Goal: Transaction & Acquisition: Purchase product/service

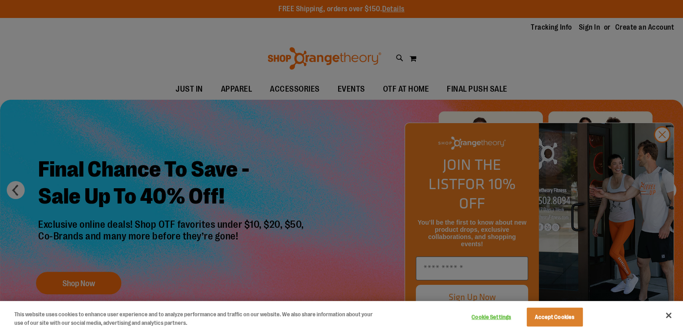
click at [195, 114] on div at bounding box center [341, 166] width 683 height 332
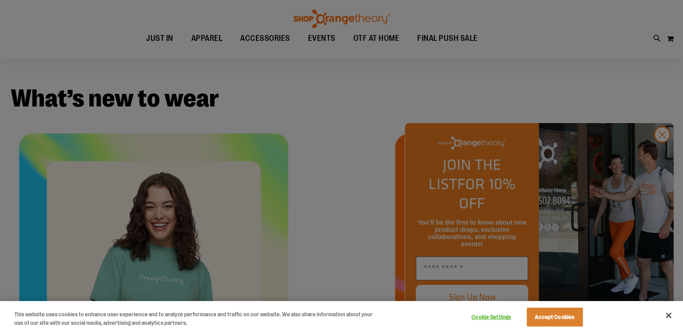
scroll to position [290, 0]
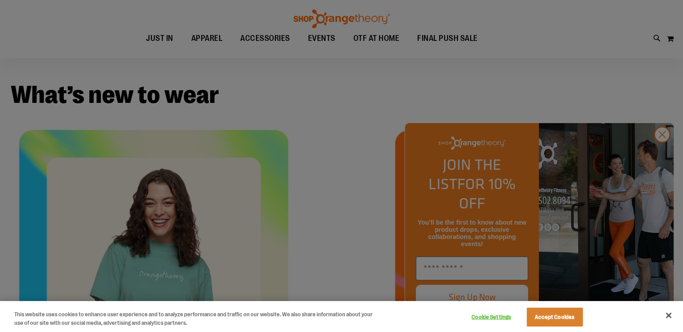
click at [539, 178] on div at bounding box center [341, 166] width 683 height 332
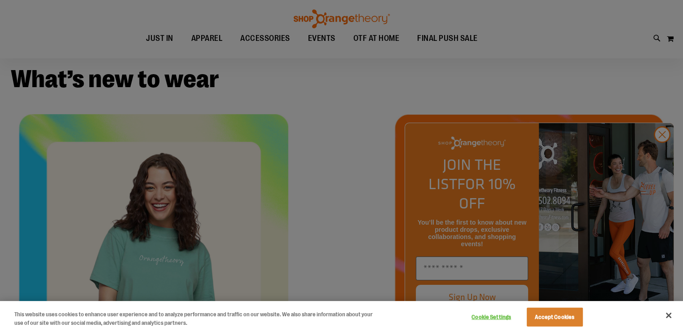
scroll to position [306, 0]
click at [341, 170] on div at bounding box center [341, 166] width 683 height 332
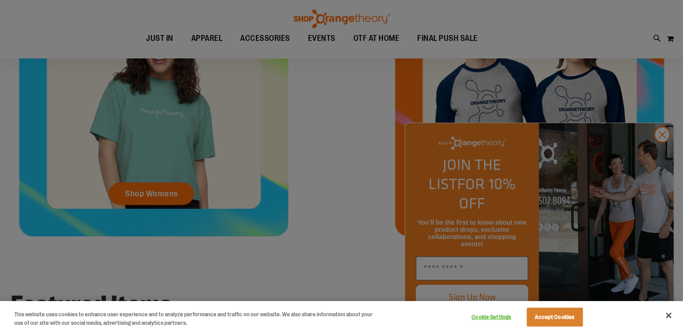
click at [270, 165] on div at bounding box center [341, 166] width 683 height 332
click at [665, 315] on button "Close" at bounding box center [669, 315] width 20 height 20
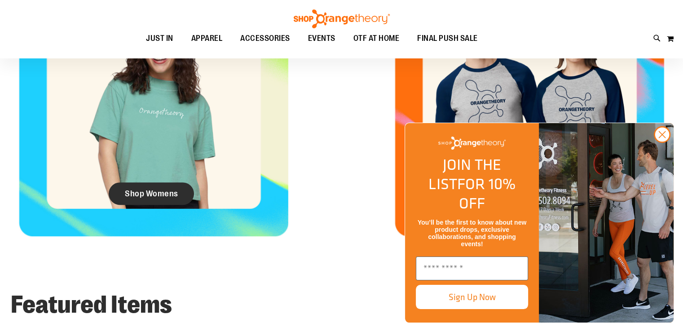
click at [155, 197] on span "Shop Womens" at bounding box center [151, 194] width 53 height 10
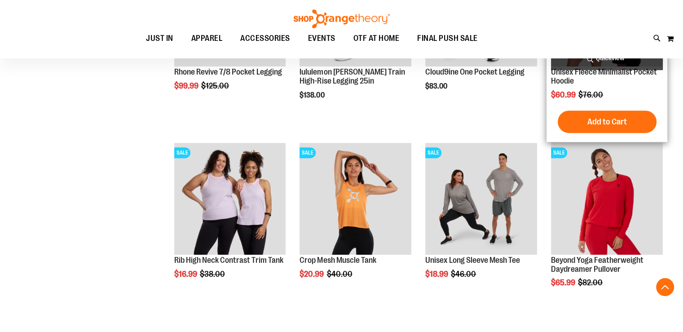
scroll to position [318, 0]
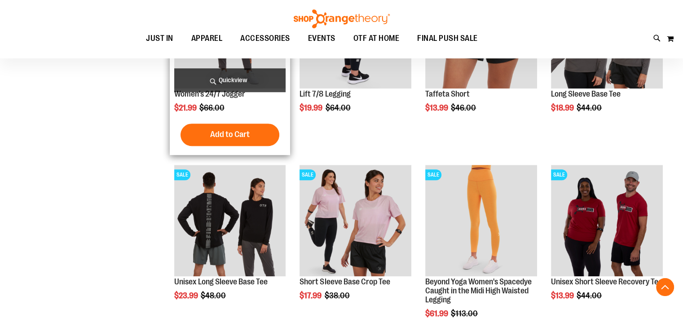
scroll to position [672, 0]
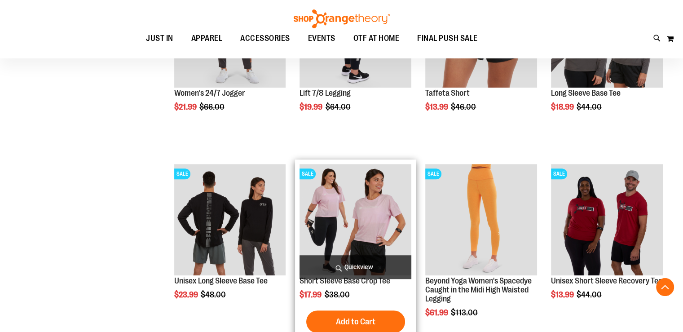
type input "**********"
click at [344, 232] on img "product" at bounding box center [356, 220] width 112 height 112
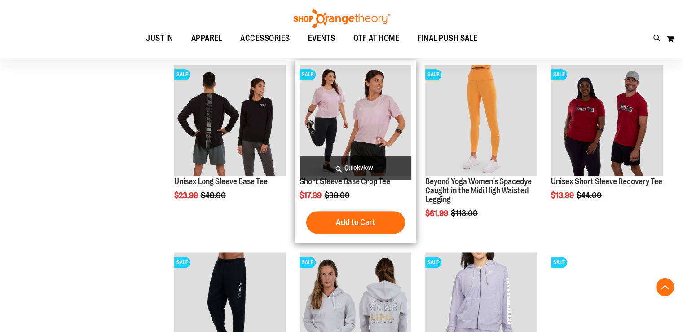
scroll to position [776, 0]
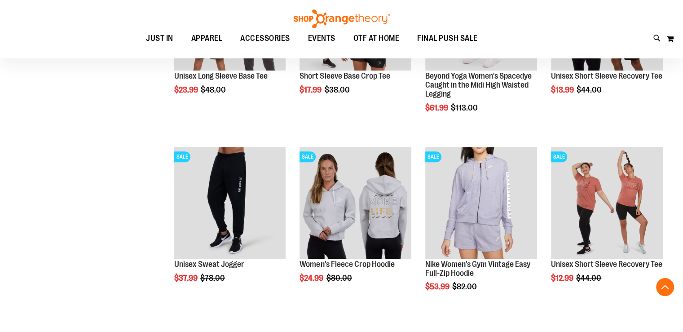
scroll to position [335, 0]
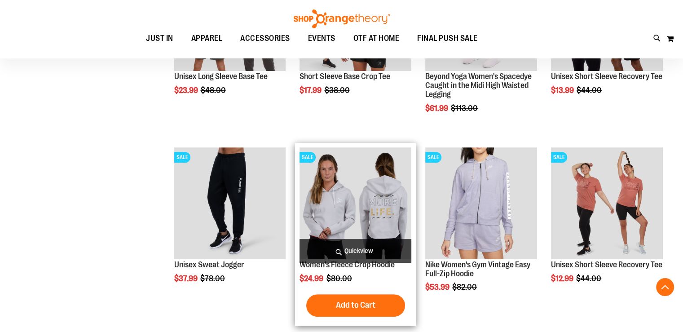
type input "**********"
click at [366, 181] on img "product" at bounding box center [356, 203] width 112 height 112
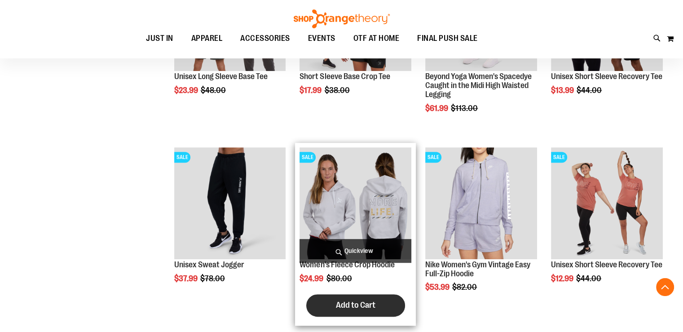
click at [360, 303] on span "Add to Cart" at bounding box center [356, 305] width 40 height 10
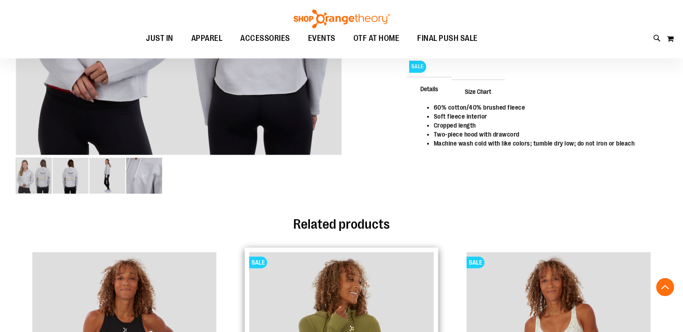
scroll to position [223, 0]
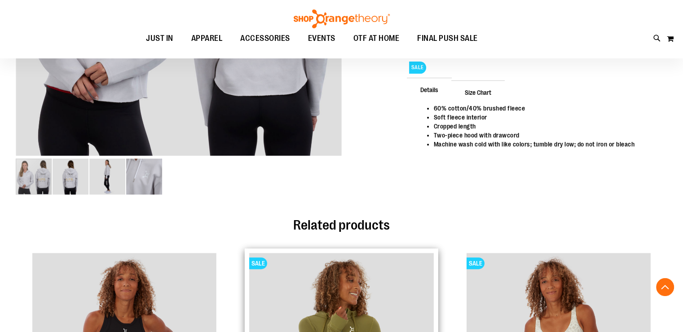
type input "**********"
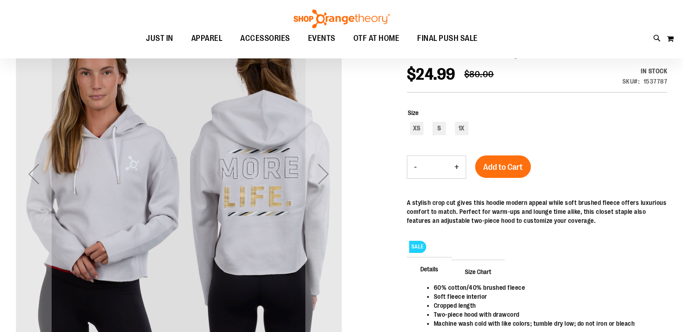
scroll to position [43, 0]
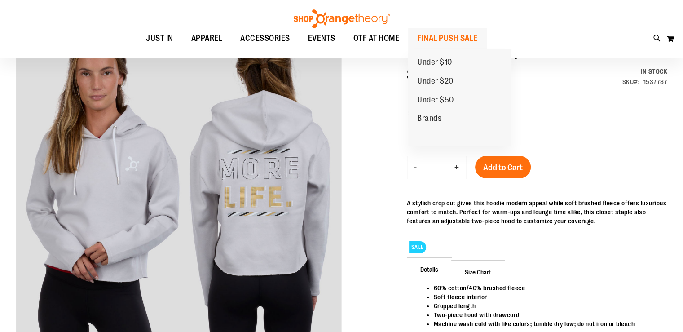
click at [444, 35] on span "FINAL PUSH SALE" at bounding box center [447, 38] width 61 height 20
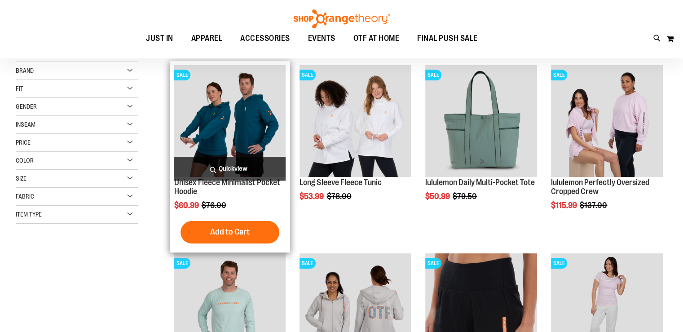
scroll to position [18, 0]
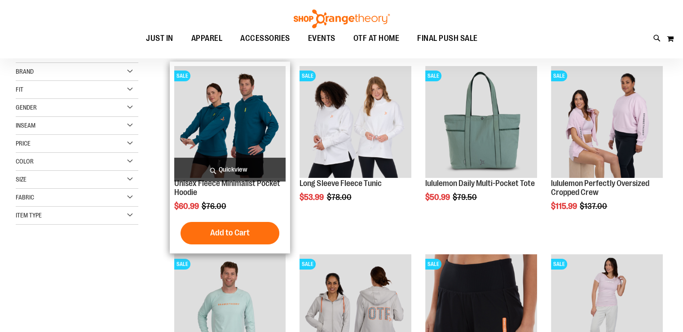
type input "**********"
click at [238, 129] on img "product" at bounding box center [230, 122] width 112 height 112
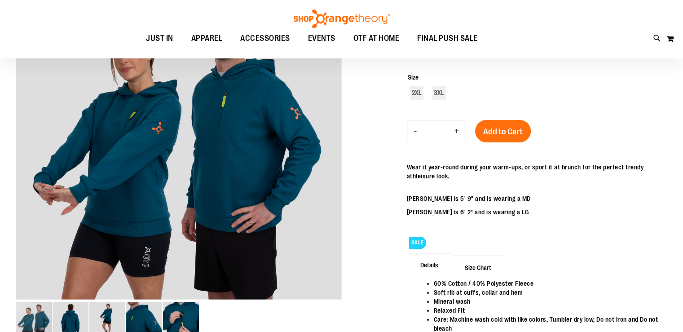
scroll to position [55, 0]
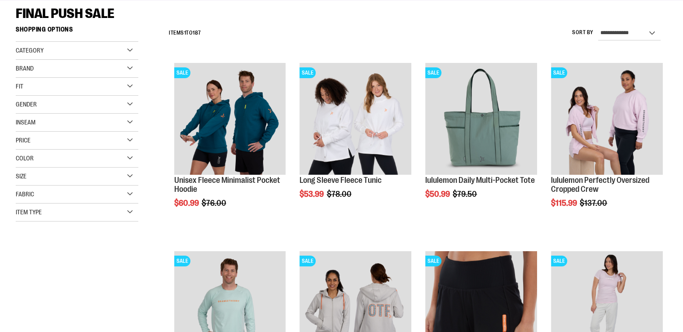
scroll to position [140, 0]
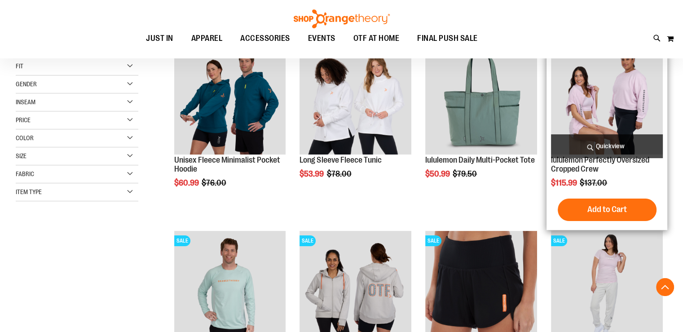
type input "**********"
click at [602, 118] on img "product" at bounding box center [607, 99] width 112 height 112
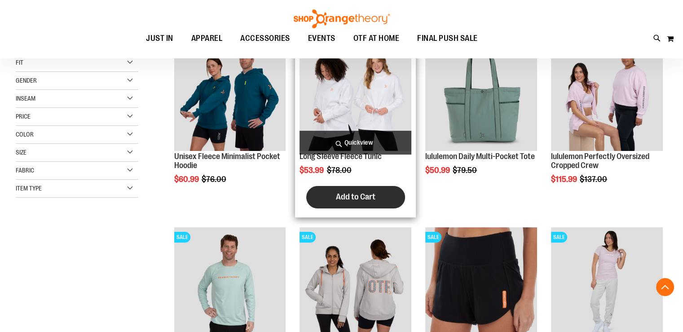
scroll to position [145, 0]
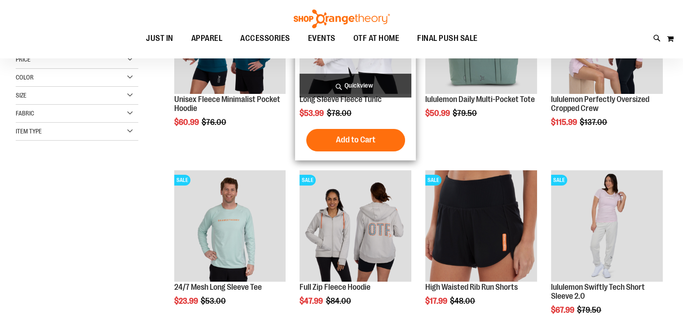
scroll to position [102, 0]
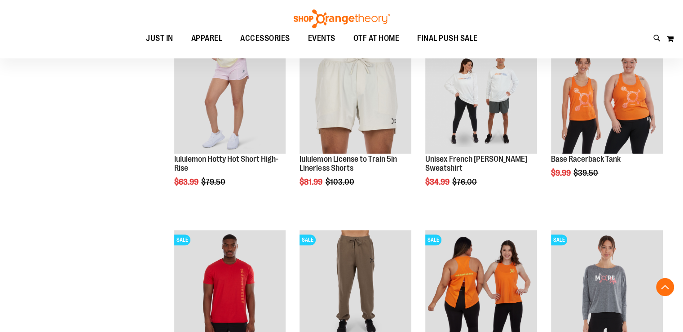
scroll to position [777, 0]
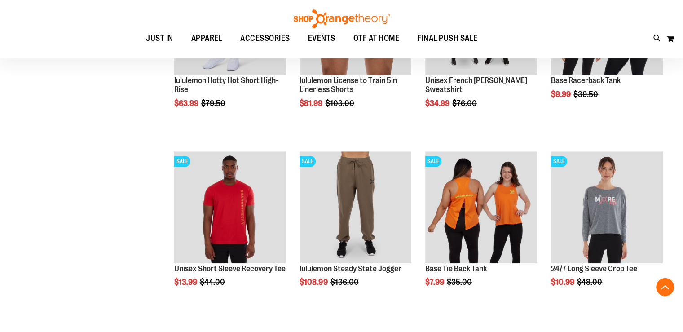
scroll to position [872, 0]
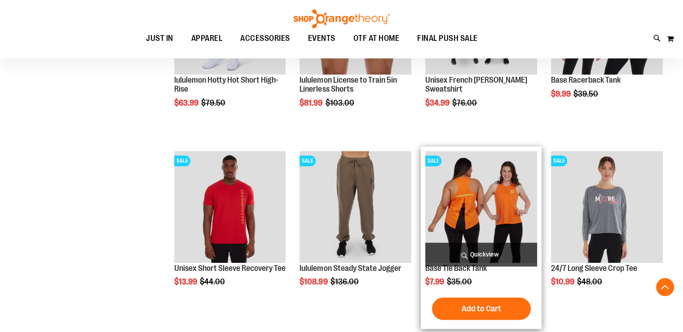
type input "**********"
click at [476, 228] on img "product" at bounding box center [481, 207] width 112 height 112
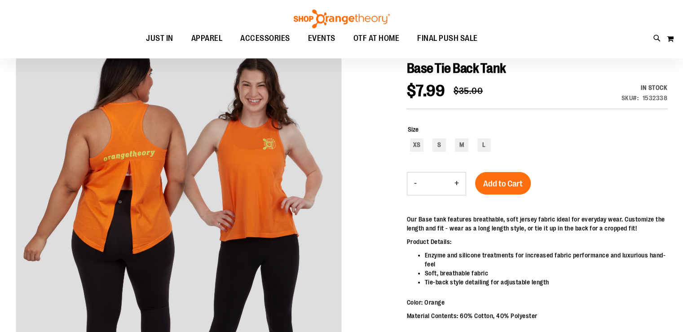
scroll to position [4, 0]
type input "**********"
click at [484, 146] on div "L" at bounding box center [484, 144] width 13 height 13
type input "***"
click at [458, 183] on button "+" at bounding box center [457, 184] width 18 height 22
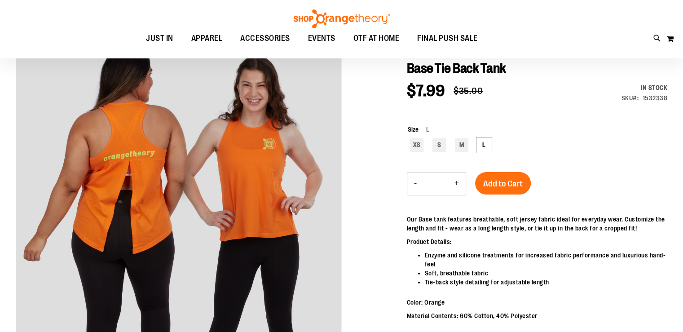
click at [458, 183] on button "+" at bounding box center [457, 184] width 18 height 22
type input "*"
click at [513, 191] on button "Add to Cart" at bounding box center [503, 183] width 56 height 22
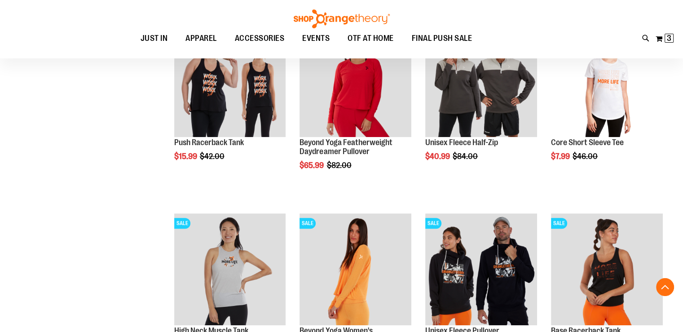
scroll to position [368, 0]
type input "**********"
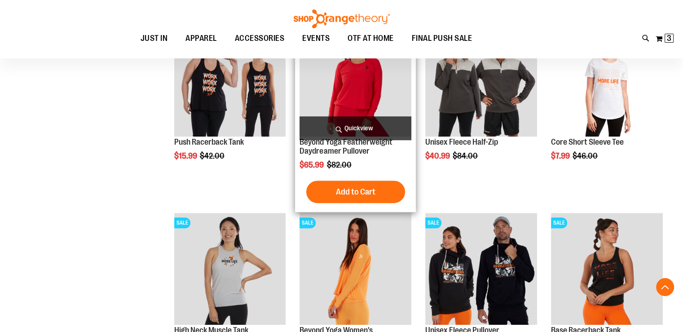
click at [372, 175] on div "Beyond Yoga Featherweight Daydreamer Pullover $65.99 Regular Price $82.00 [GEOG…" at bounding box center [356, 116] width 112 height 182
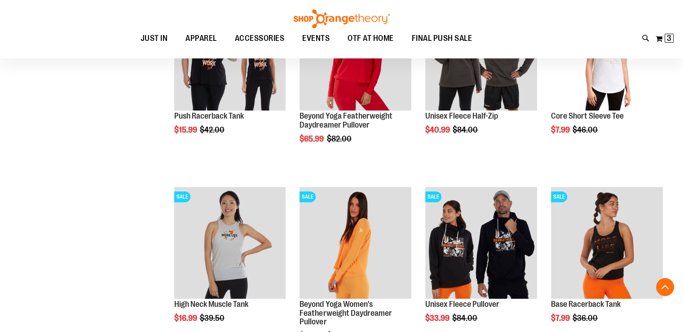
scroll to position [397, 0]
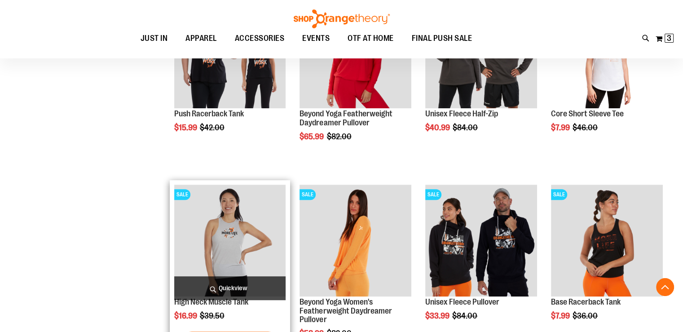
click at [236, 239] on img "product" at bounding box center [230, 241] width 112 height 112
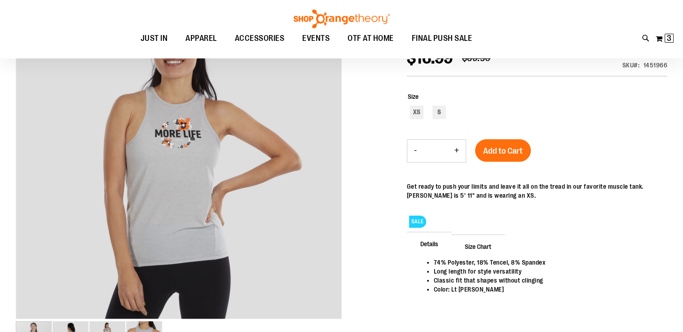
scroll to position [36, 0]
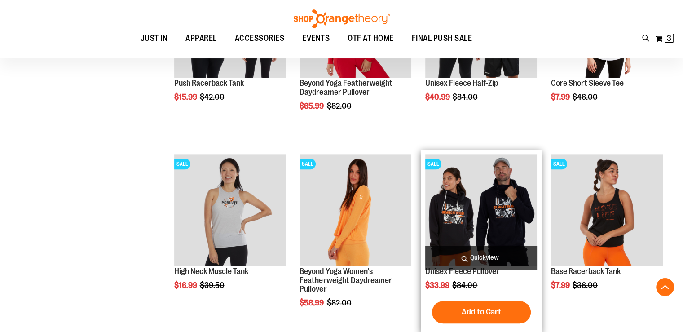
scroll to position [420, 0]
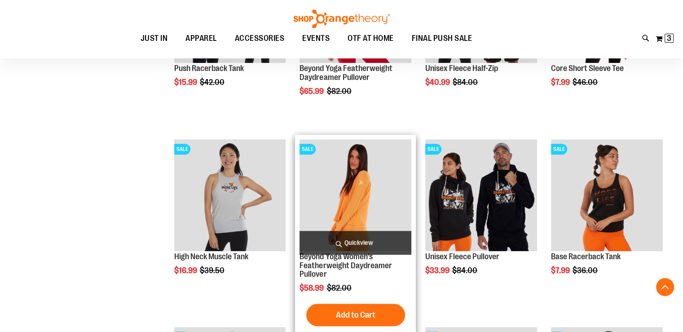
type input "**********"
click at [383, 195] on img "product" at bounding box center [356, 195] width 112 height 112
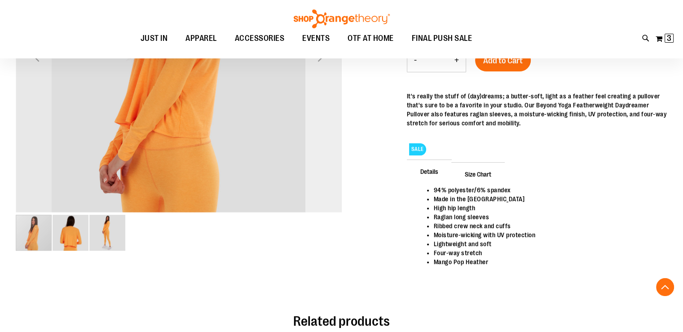
scroll to position [244, 0]
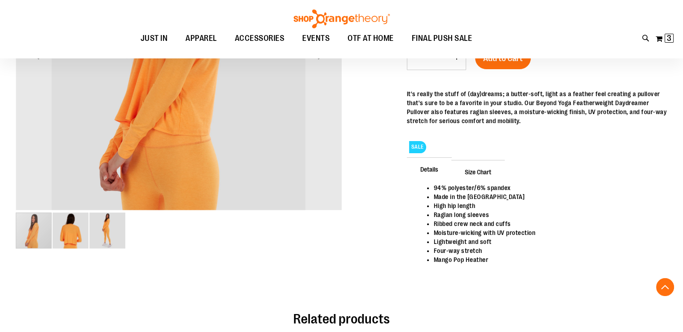
type input "**********"
click at [108, 224] on img "image 3 of 3" at bounding box center [107, 230] width 36 height 36
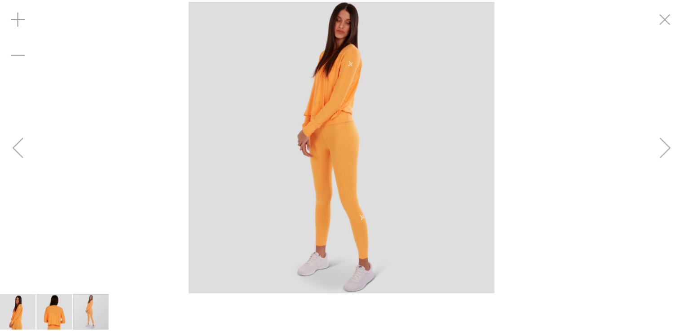
scroll to position [51, 0]
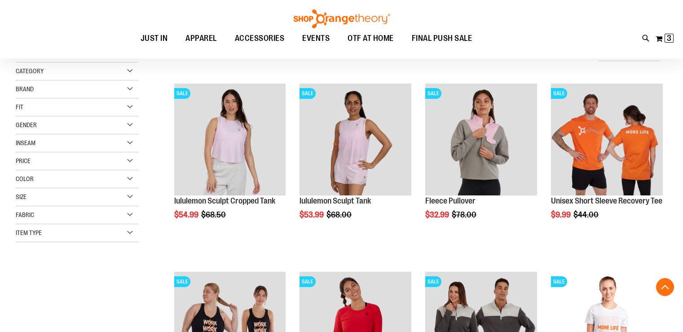
scroll to position [376, 0]
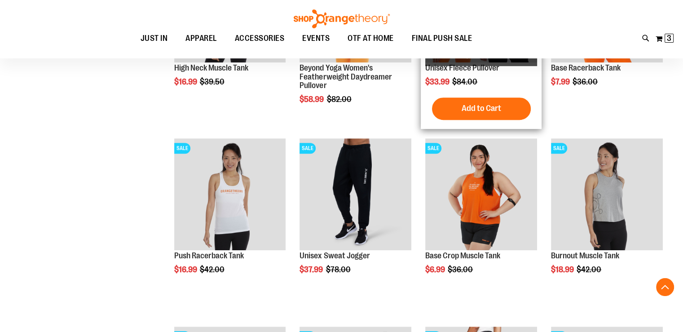
scroll to position [511, 0]
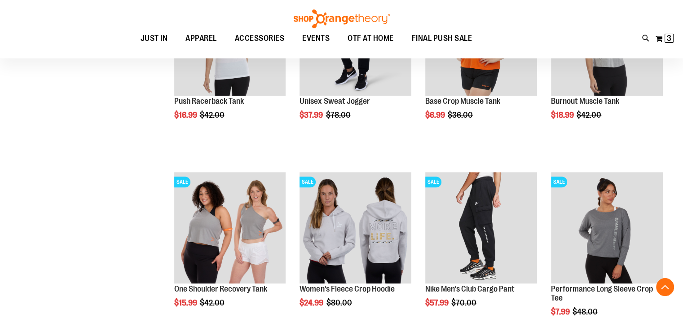
scroll to position [665, 0]
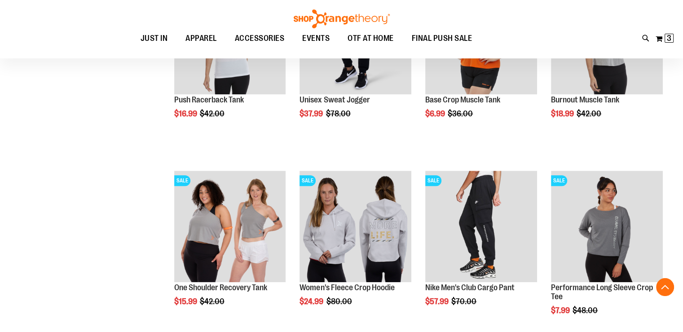
type input "**********"
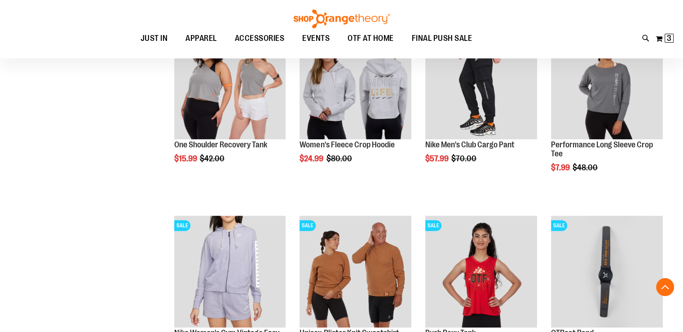
scroll to position [810, 0]
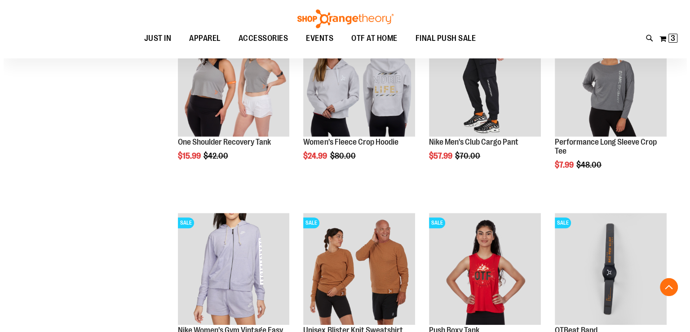
scroll to position [789, 0]
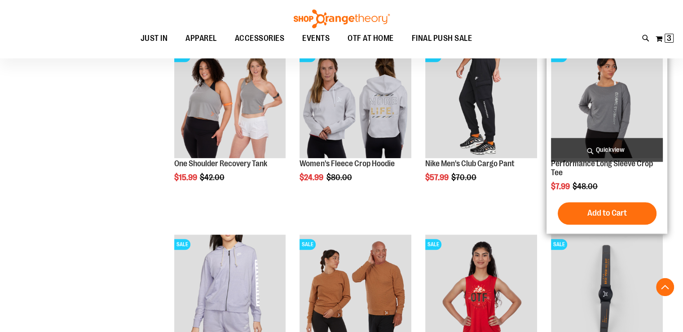
click at [611, 150] on span "Quickview" at bounding box center [607, 150] width 112 height 24
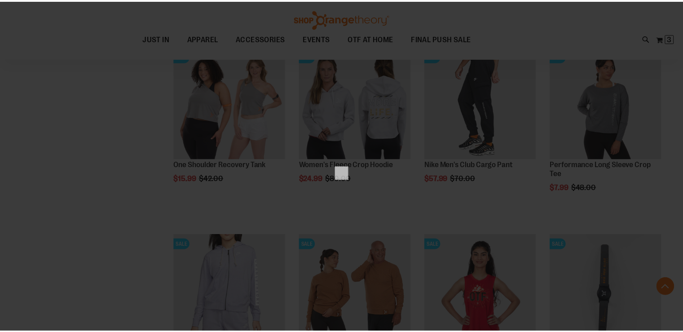
scroll to position [0, 0]
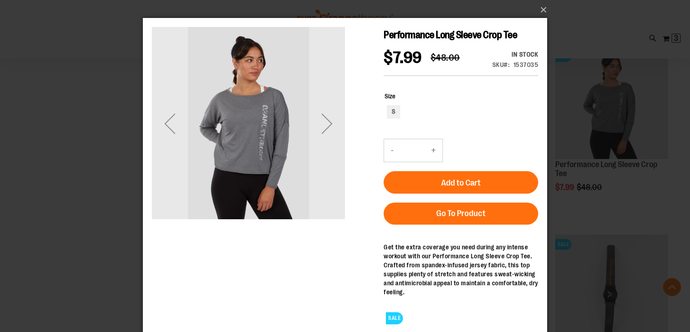
click at [88, 158] on div "×" at bounding box center [345, 166] width 690 height 332
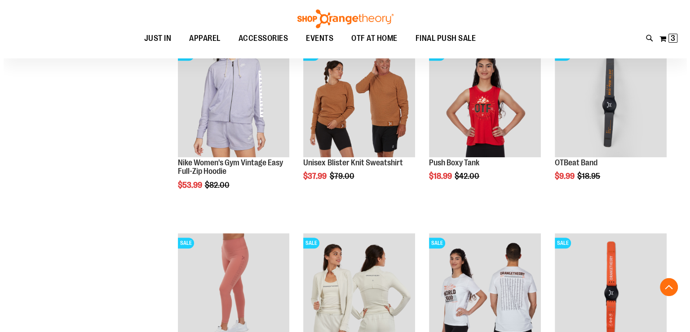
scroll to position [1051, 0]
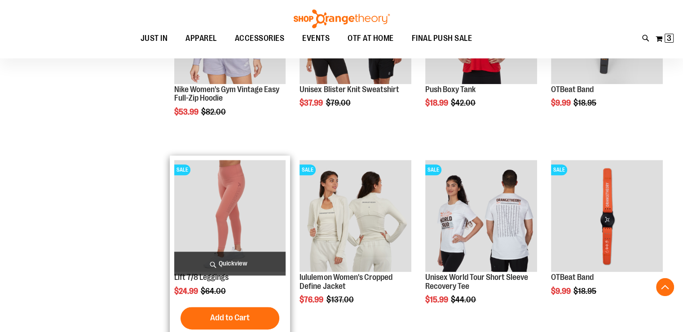
click at [222, 260] on span "Quickview" at bounding box center [230, 264] width 112 height 24
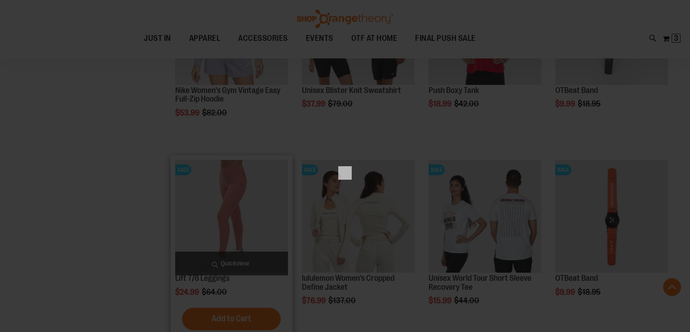
scroll to position [0, 0]
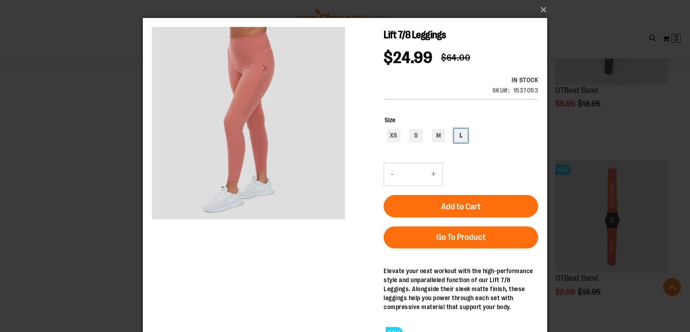
click at [463, 133] on div "L" at bounding box center [460, 135] width 13 height 13
type input "***"
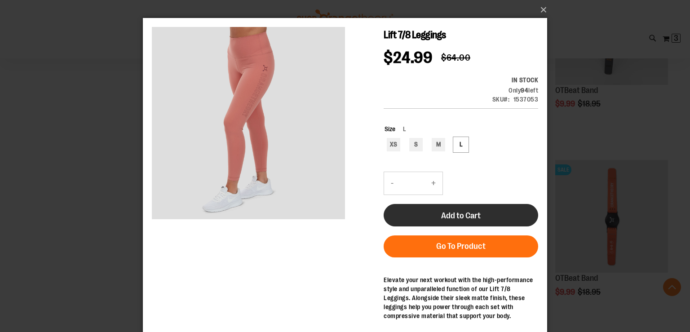
click at [483, 222] on button "Add to Cart" at bounding box center [461, 215] width 155 height 22
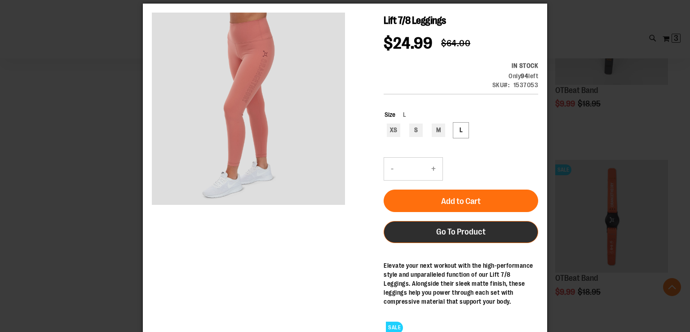
scroll to position [32, 0]
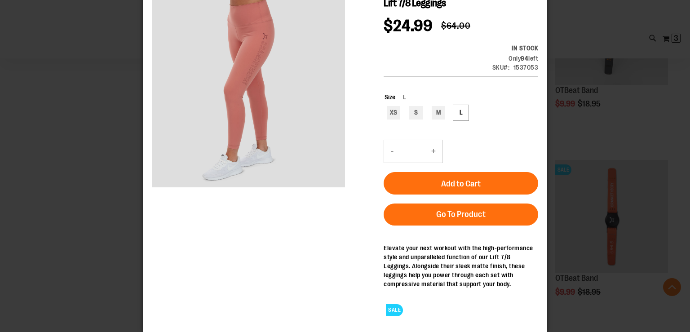
click at [584, 177] on div "×" at bounding box center [345, 134] width 690 height 332
click at [606, 91] on div "×" at bounding box center [345, 134] width 690 height 332
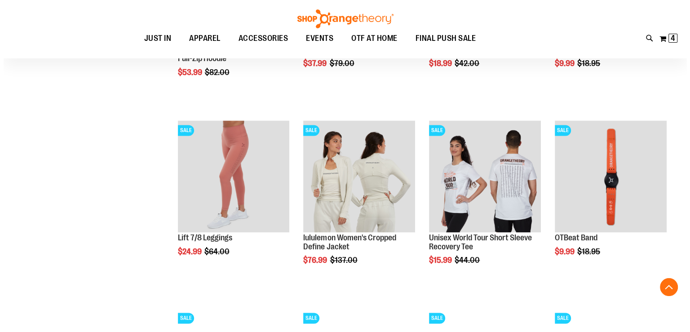
scroll to position [1223, 0]
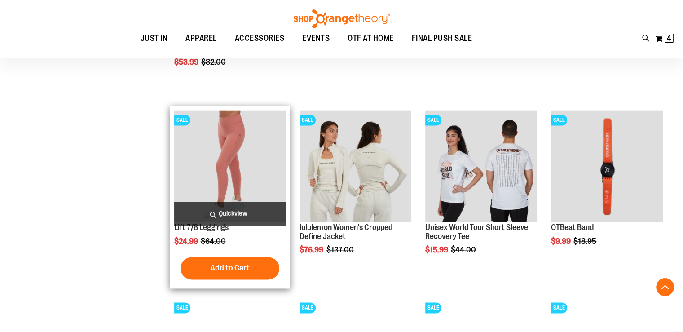
type input "**********"
click at [246, 210] on span "Quickview" at bounding box center [230, 214] width 112 height 24
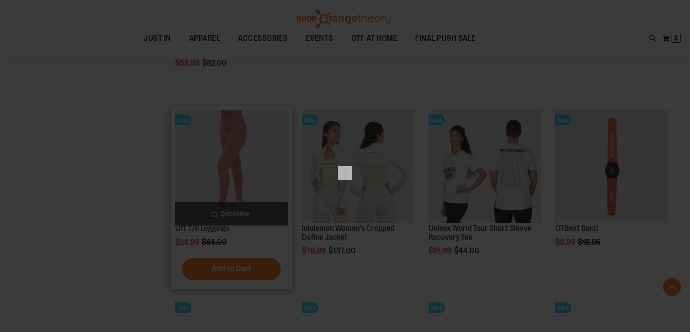
scroll to position [0, 0]
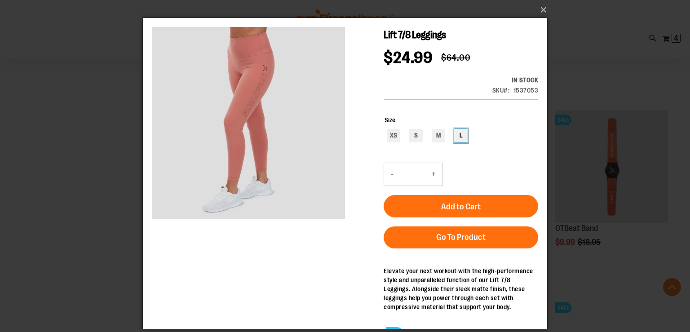
click at [464, 139] on div "L" at bounding box center [460, 135] width 13 height 13
type input "***"
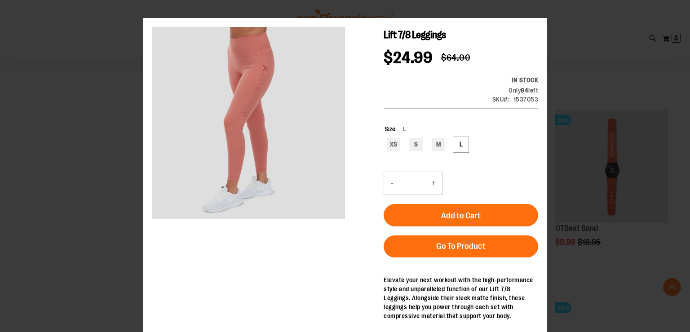
click at [490, 167] on form "Size L XS S M L *** - Qty * + Add to Cart Go To Product" at bounding box center [461, 186] width 155 height 142
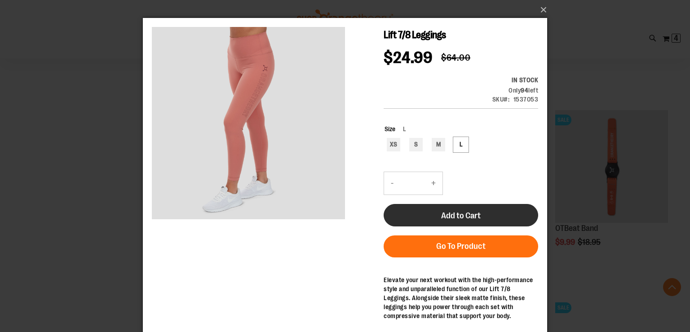
click at [484, 213] on button "Add to Cart" at bounding box center [461, 215] width 155 height 22
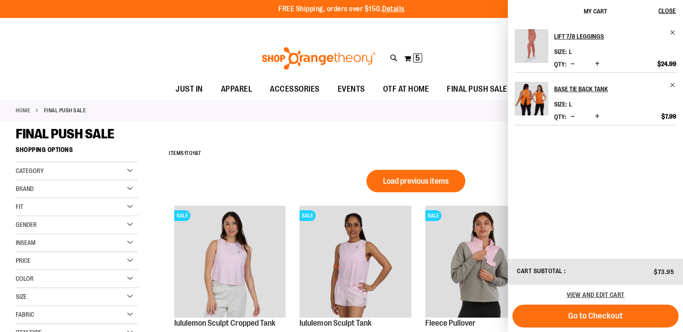
click at [474, 42] on div "Toggle Nav Search Popular Suggestions Advanced Search" at bounding box center [341, 58] width 683 height 41
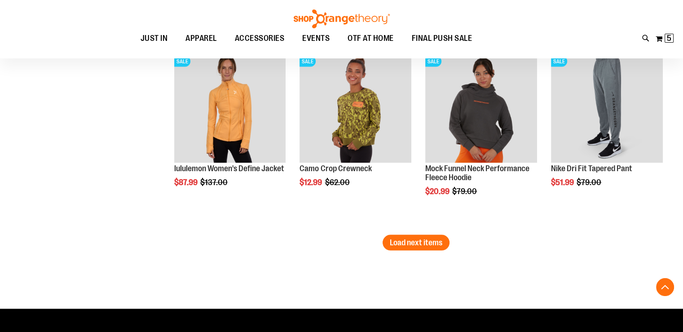
scroll to position [1658, 0]
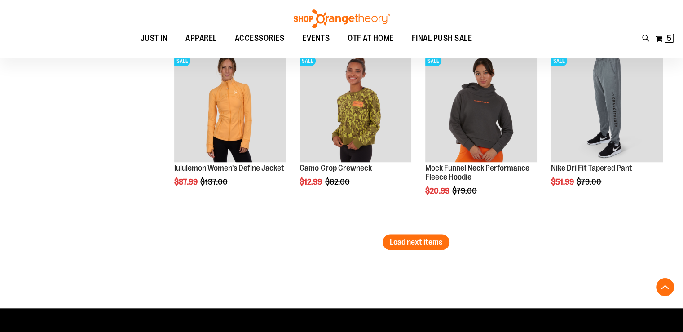
click at [410, 243] on span "Load next items" at bounding box center [416, 241] width 53 height 9
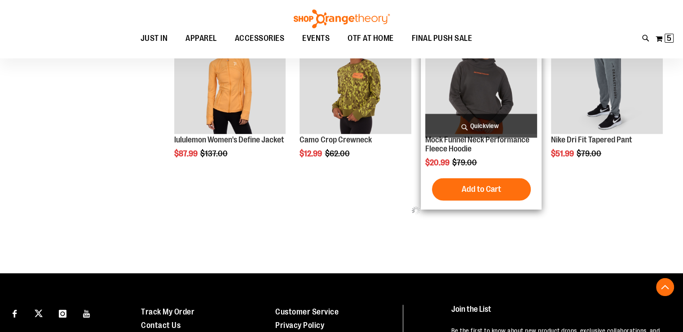
scroll to position [1687, 0]
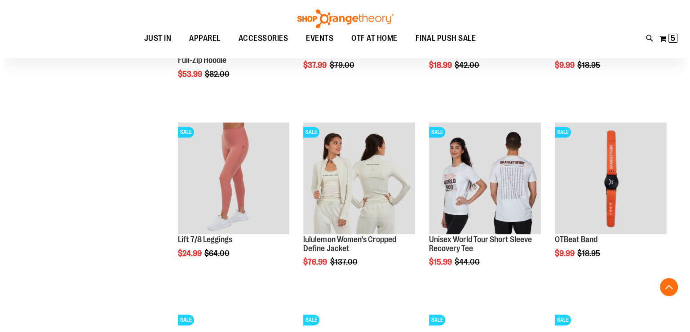
scroll to position [1212, 0]
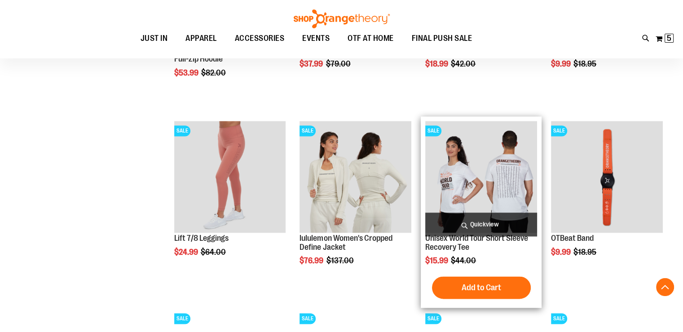
click at [500, 222] on span "Quickview" at bounding box center [481, 224] width 112 height 24
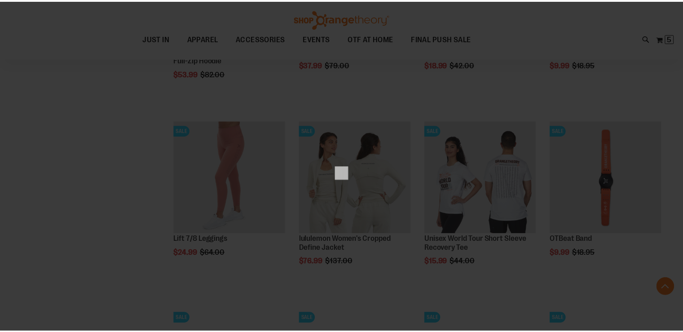
scroll to position [0, 0]
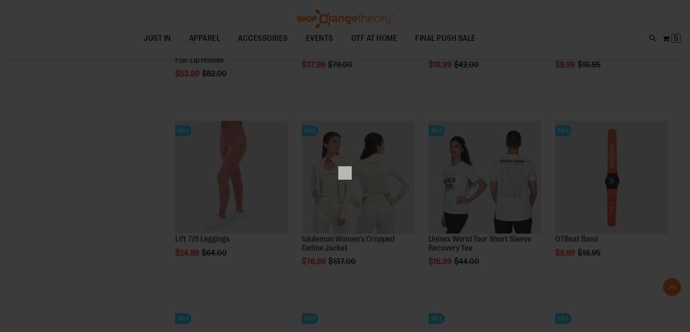
click at [142, 186] on div "×" at bounding box center [345, 166] width 690 height 332
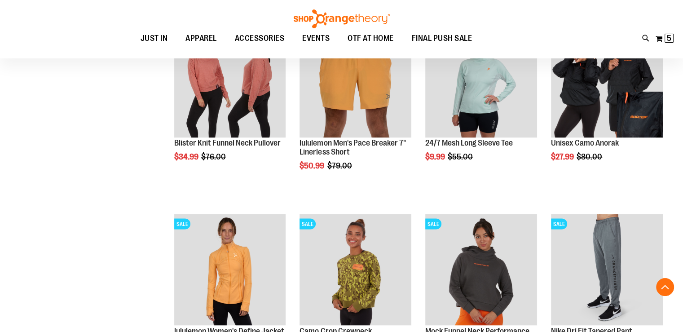
scroll to position [1507, 0]
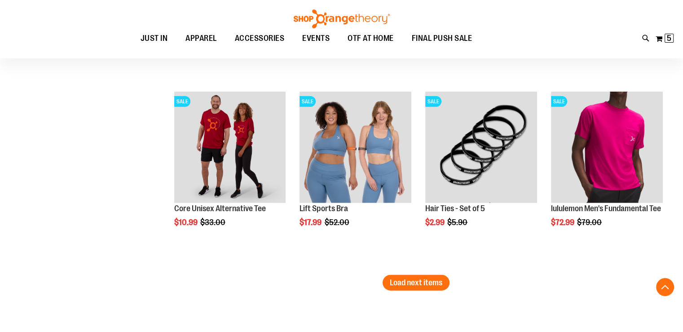
scroll to position [2183, 0]
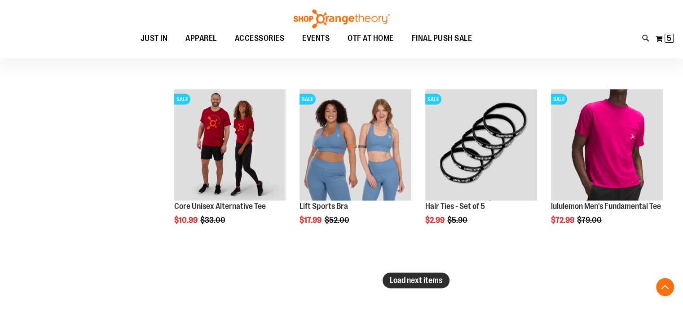
click at [420, 282] on span "Load next items" at bounding box center [416, 280] width 53 height 9
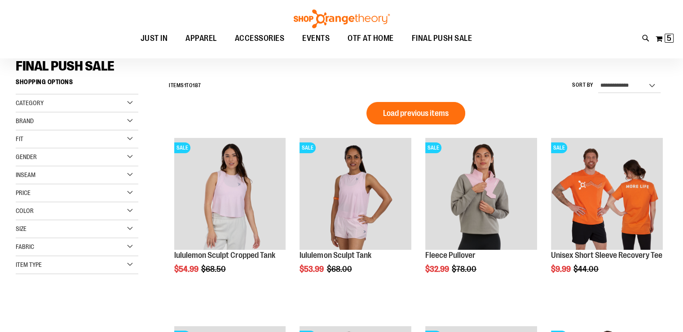
scroll to position [68, 0]
click at [70, 105] on div "Category" at bounding box center [77, 103] width 123 height 18
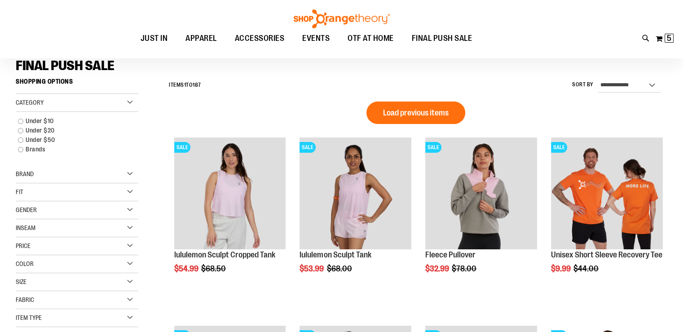
click at [97, 190] on div "Fit" at bounding box center [77, 192] width 123 height 18
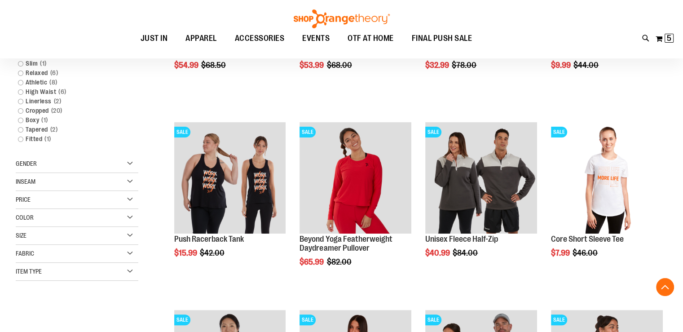
scroll to position [272, 0]
click at [86, 276] on div "Item Type" at bounding box center [77, 271] width 123 height 18
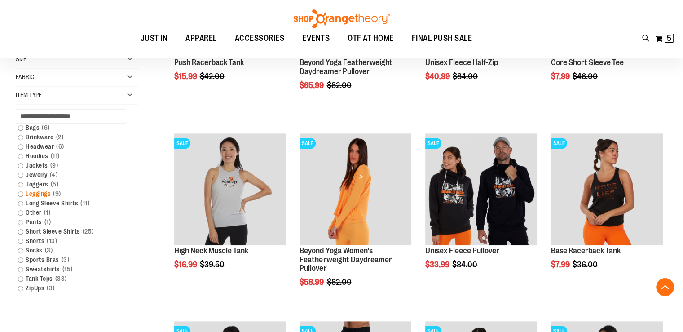
scroll to position [449, 0]
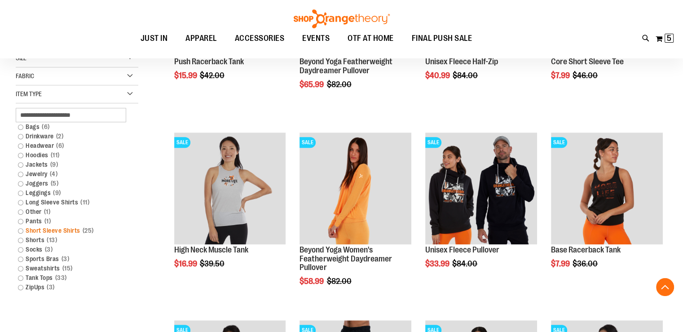
click at [20, 231] on link "Short Sleeve Shirts 25 items" at bounding box center [72, 230] width 118 height 9
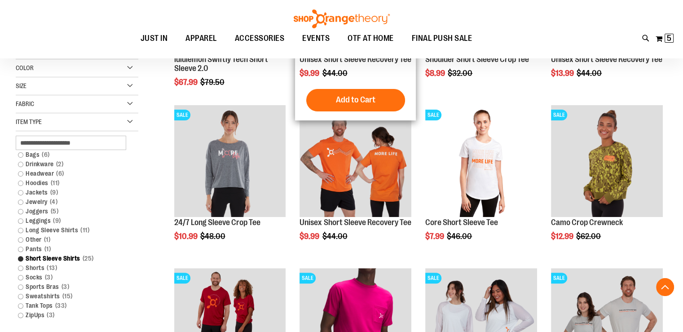
scroll to position [243, 0]
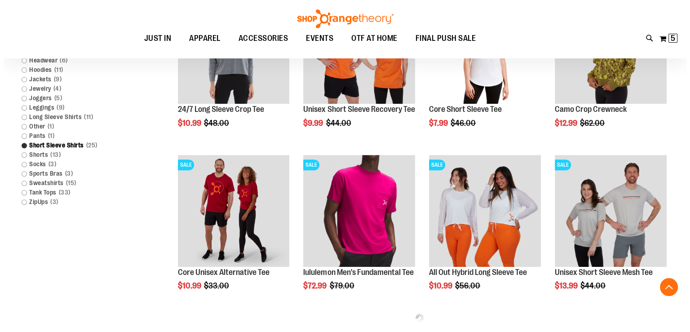
scroll to position [362, 0]
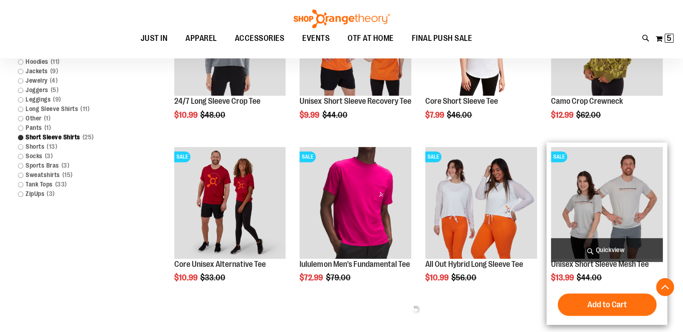
click at [608, 243] on span "Quickview" at bounding box center [607, 250] width 112 height 24
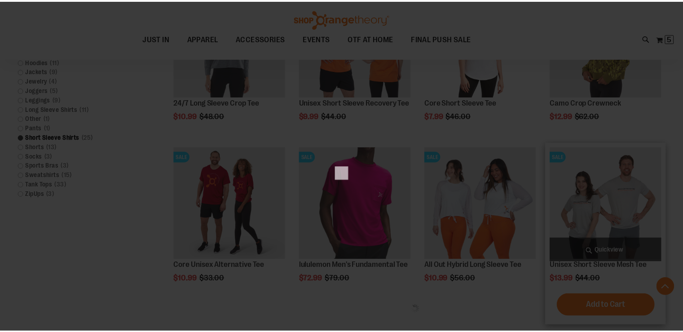
scroll to position [0, 0]
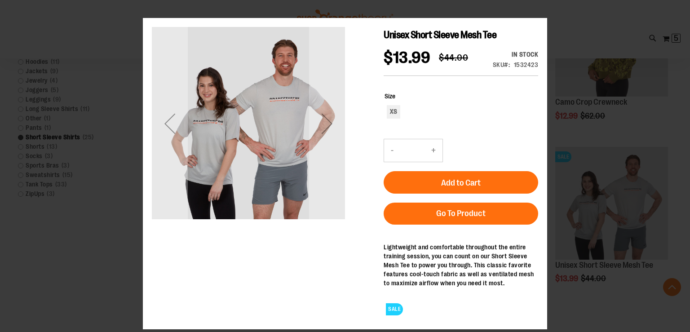
click at [543, 13] on div "×" at bounding box center [345, 166] width 690 height 332
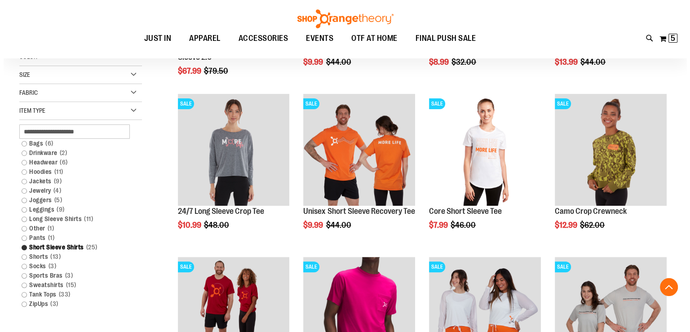
scroll to position [247, 0]
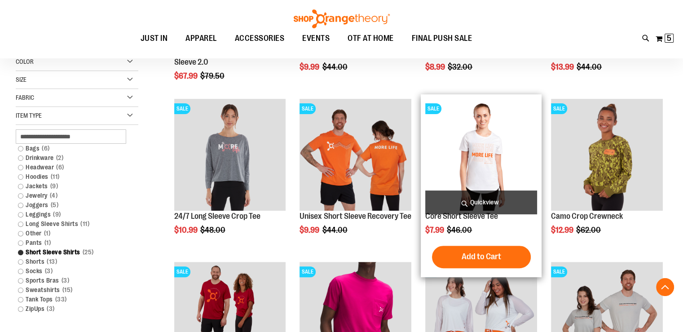
click at [484, 202] on span "Quickview" at bounding box center [481, 202] width 112 height 24
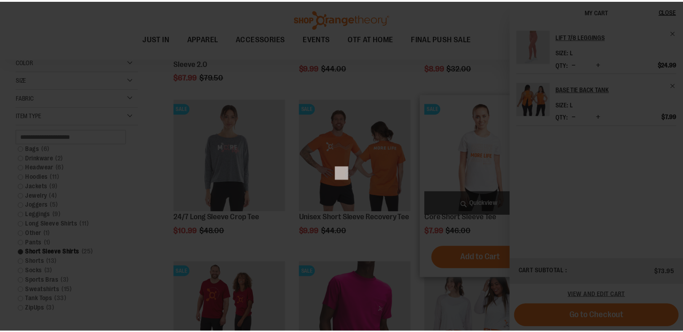
scroll to position [0, 0]
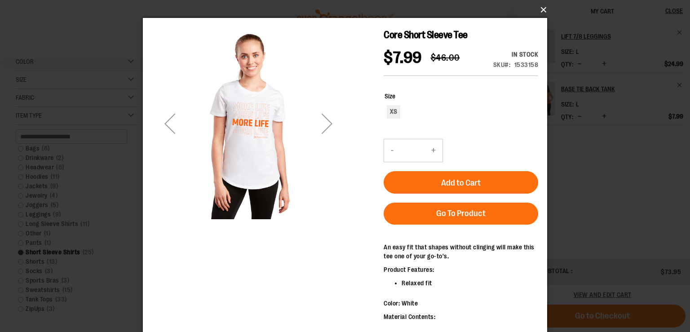
click at [541, 7] on button "×" at bounding box center [348, 10] width 404 height 20
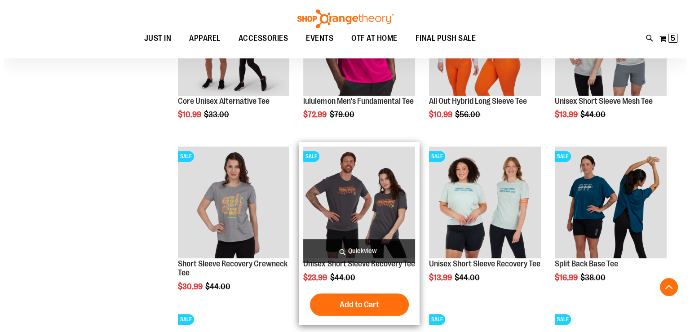
scroll to position [527, 0]
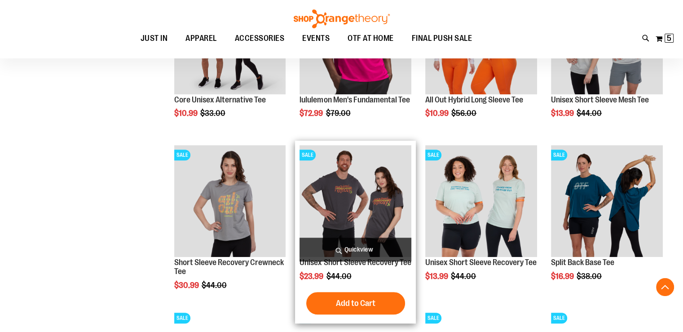
click at [363, 252] on span "Quickview" at bounding box center [356, 250] width 112 height 24
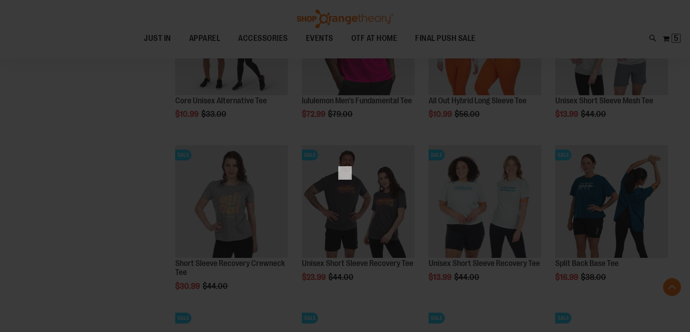
scroll to position [0, 0]
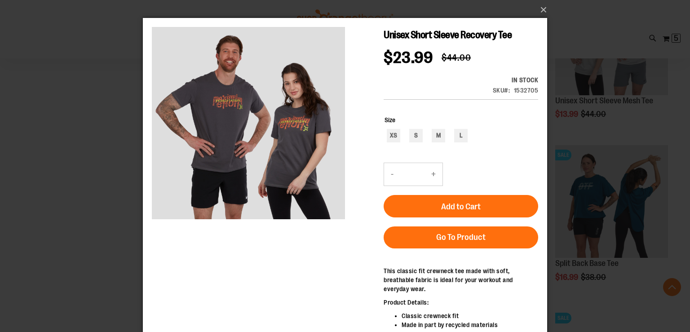
click at [468, 139] on div "XS S M L" at bounding box center [462, 137] width 154 height 16
click at [460, 136] on div "L" at bounding box center [460, 135] width 13 height 13
type input "***"
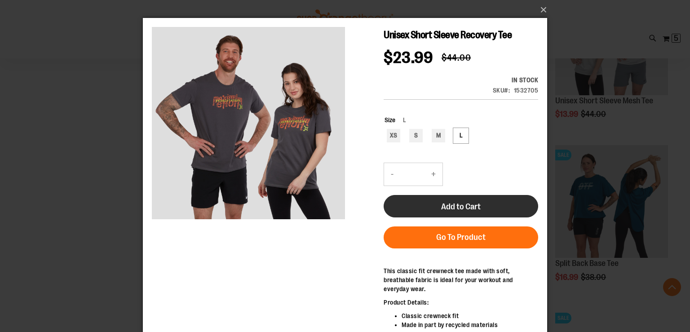
click at [466, 204] on span "Add to Cart" at bounding box center [461, 207] width 40 height 10
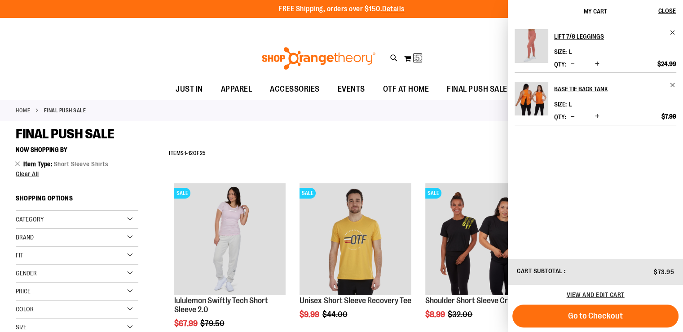
click at [442, 117] on div "Home FINAL PUSH SALE" at bounding box center [341, 111] width 683 height 22
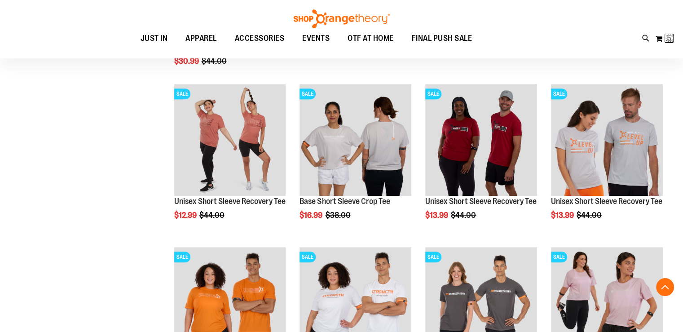
click at [442, 117] on img "product" at bounding box center [481, 140] width 112 height 112
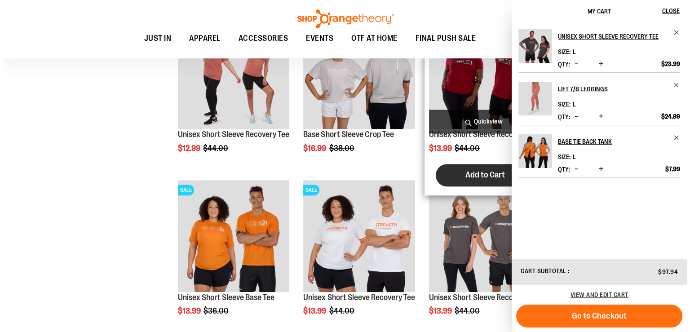
scroll to position [819, 0]
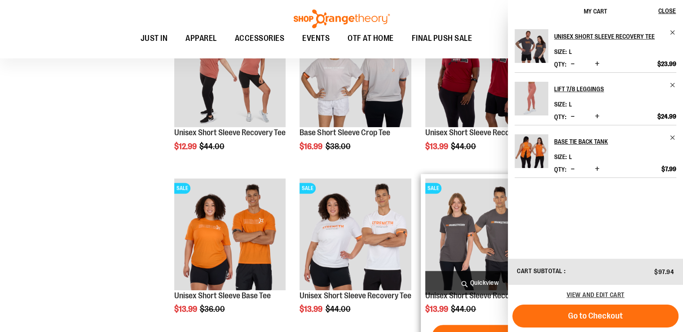
click at [476, 282] on span "Quickview" at bounding box center [481, 283] width 112 height 24
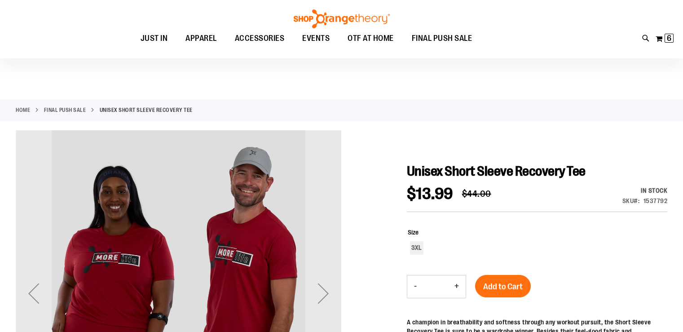
scroll to position [65, 0]
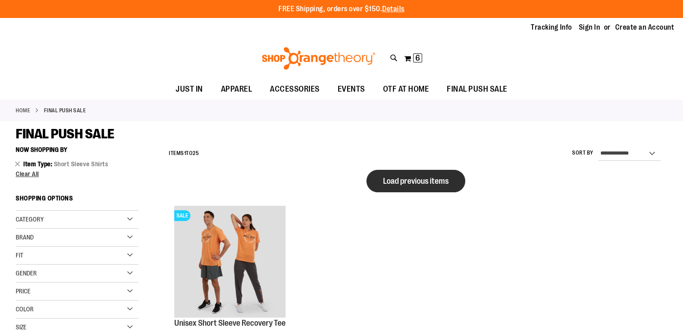
type input "**********"
click at [441, 180] on span "Load previous items" at bounding box center [416, 181] width 66 height 9
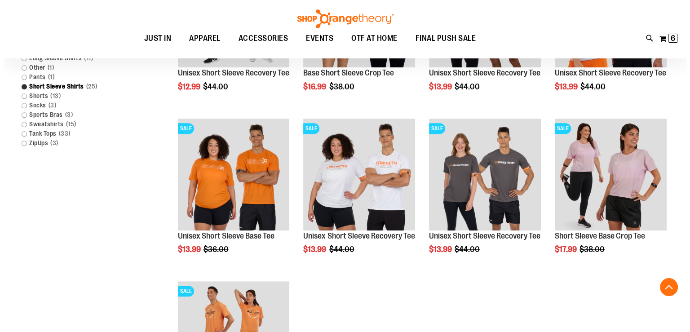
scroll to position [415, 0]
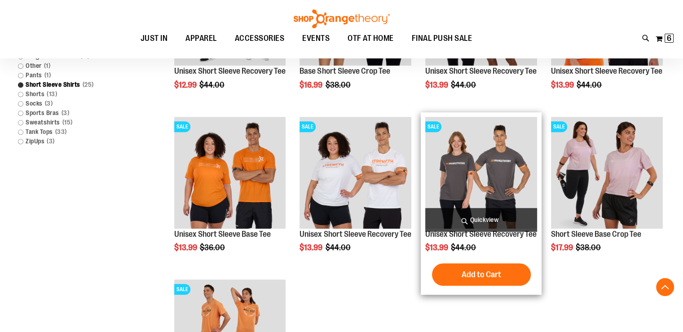
click at [480, 216] on span "Quickview" at bounding box center [481, 220] width 112 height 24
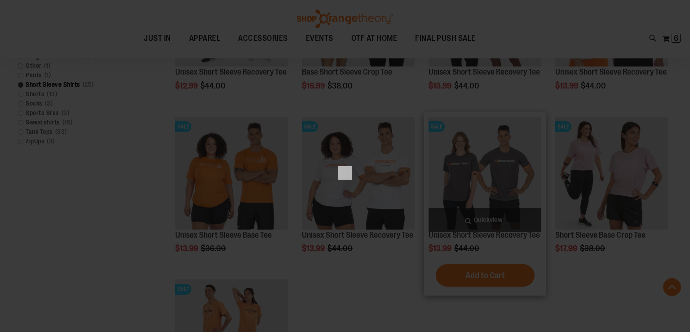
scroll to position [0, 0]
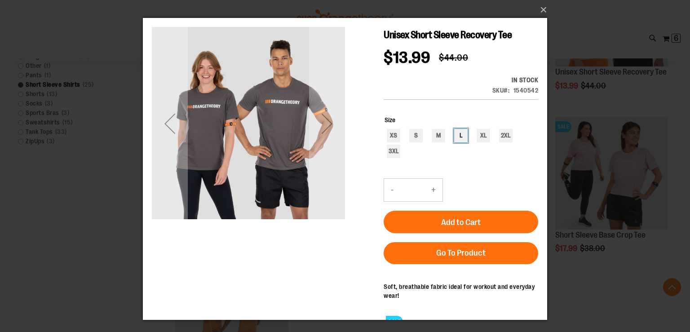
click at [461, 129] on div "L" at bounding box center [460, 135] width 13 height 13
type input "***"
click at [433, 179] on button "+" at bounding box center [434, 190] width 18 height 22
click at [436, 179] on button "+" at bounding box center [434, 190] width 18 height 22
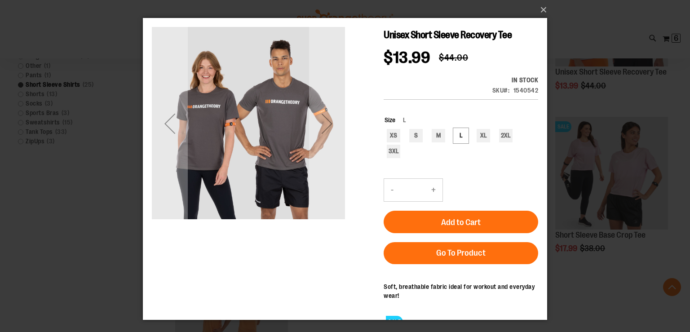
type input "*"
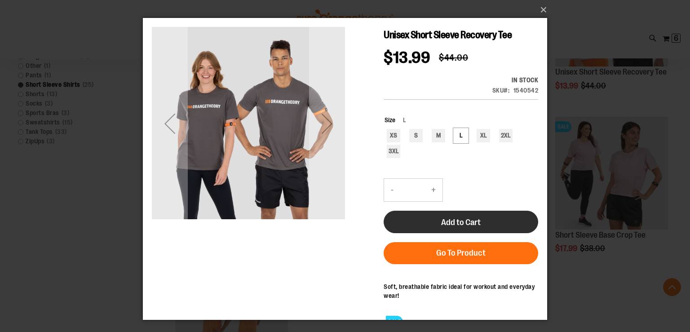
click at [449, 211] on button "Add to Cart" at bounding box center [461, 222] width 155 height 22
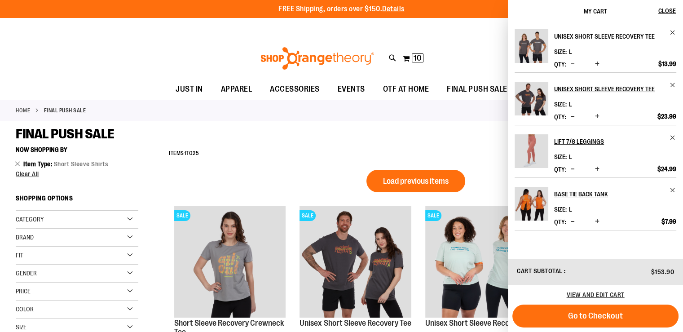
click at [577, 37] on h2 "Unisex Short Sleeve Recovery Tee" at bounding box center [609, 36] width 110 height 14
click at [585, 34] on h2 "Unisex Short Sleeve Recovery Tee" at bounding box center [609, 36] width 110 height 14
click at [390, 17] on div "FREE Shipping, orders over $150. Details To order the Spring Dri Tri event bund…" at bounding box center [341, 9] width 683 height 18
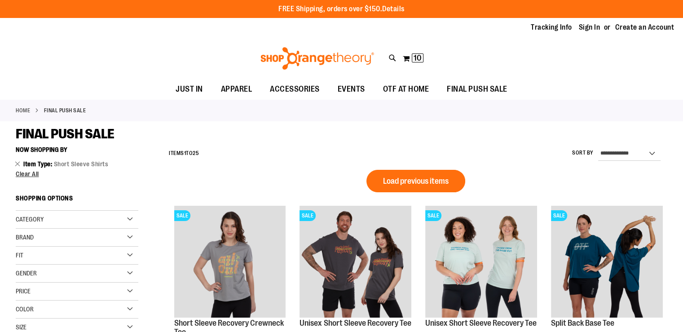
click at [391, 12] on link "Details" at bounding box center [393, 9] width 22 height 8
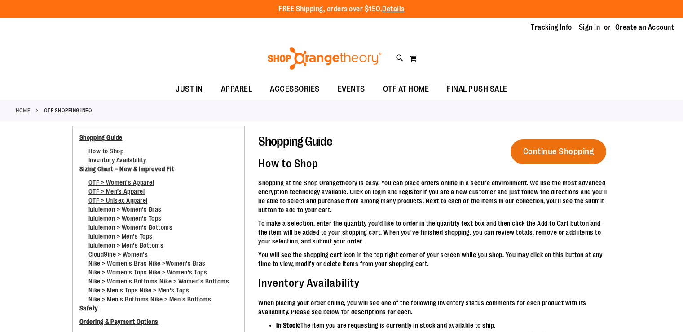
scroll to position [2793, 0]
